Goal: Obtain resource: Download file/media

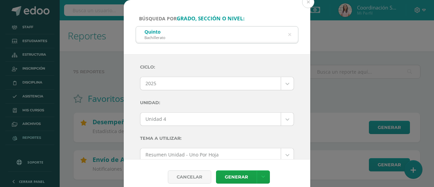
select select "Unidad 4"
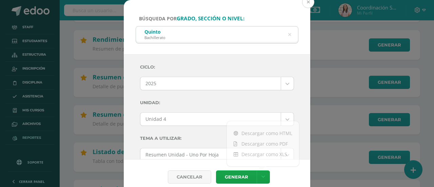
click at [308, 3] on button at bounding box center [308, 2] width 12 height 12
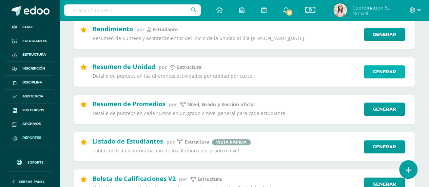
scroll to position [280, 0]
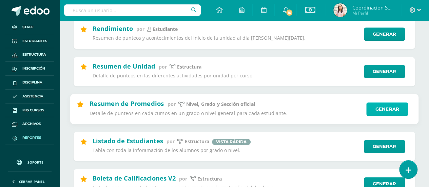
click at [386, 110] on link "Generar" at bounding box center [387, 109] width 42 height 14
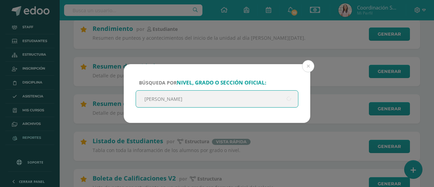
type input "Quinto"
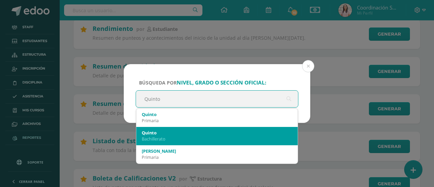
click at [224, 137] on div "Bachillerato" at bounding box center [217, 139] width 150 height 6
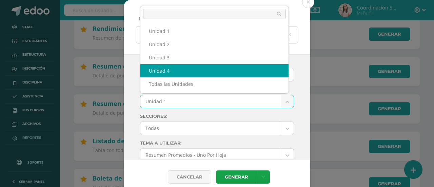
select select "Unidad 4"
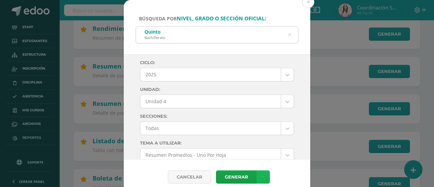
click at [264, 179] on link at bounding box center [262, 176] width 13 height 13
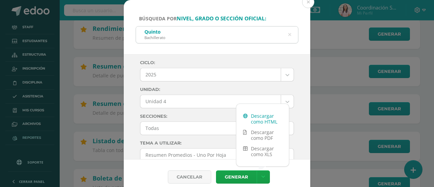
click at [266, 122] on link "Descargar como HTML" at bounding box center [262, 118] width 53 height 16
click at [307, 4] on button at bounding box center [308, 2] width 12 height 12
